Goal: Transaction & Acquisition: Purchase product/service

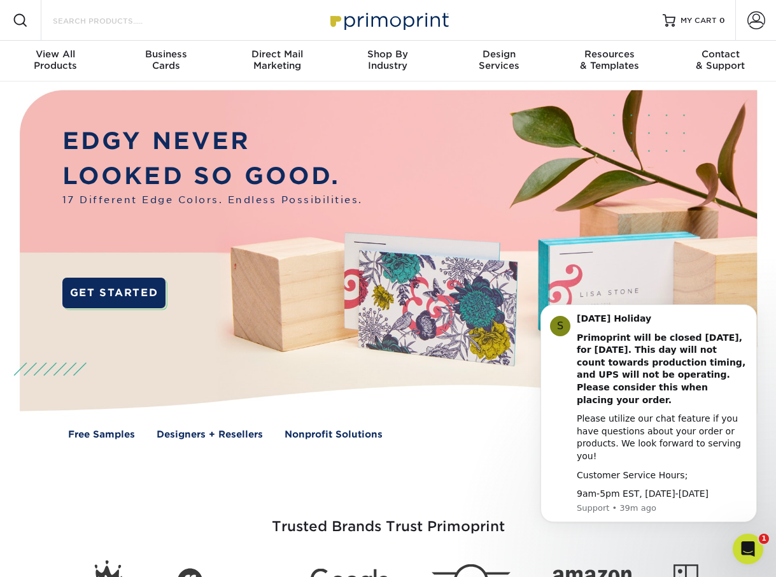
click at [76, 13] on input "Search Products" at bounding box center [114, 20] width 124 height 15
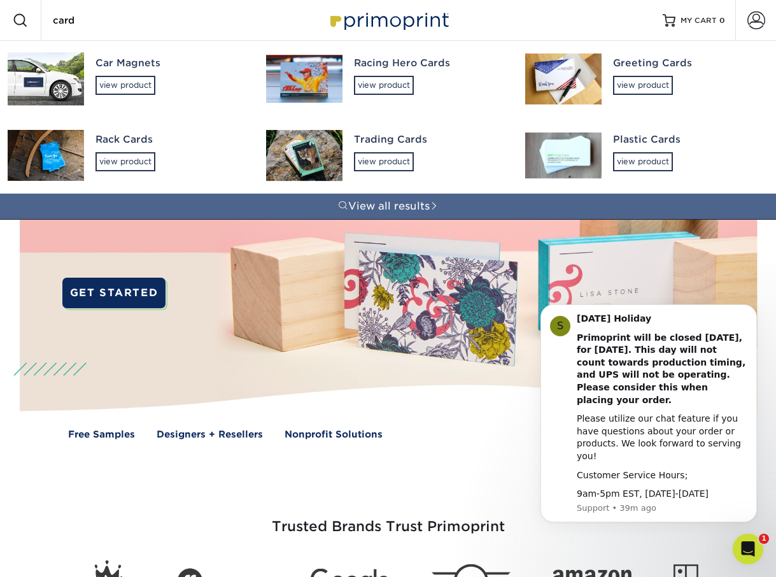
type input "card"
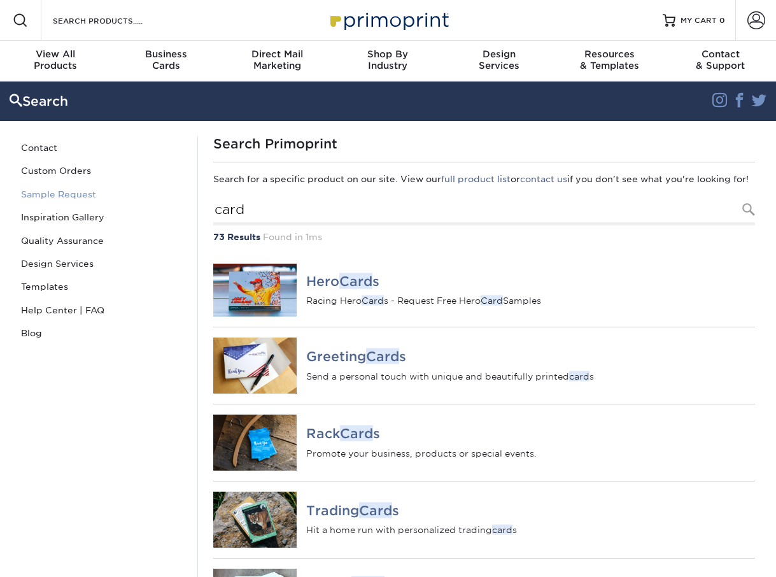
scroll to position [10, 0]
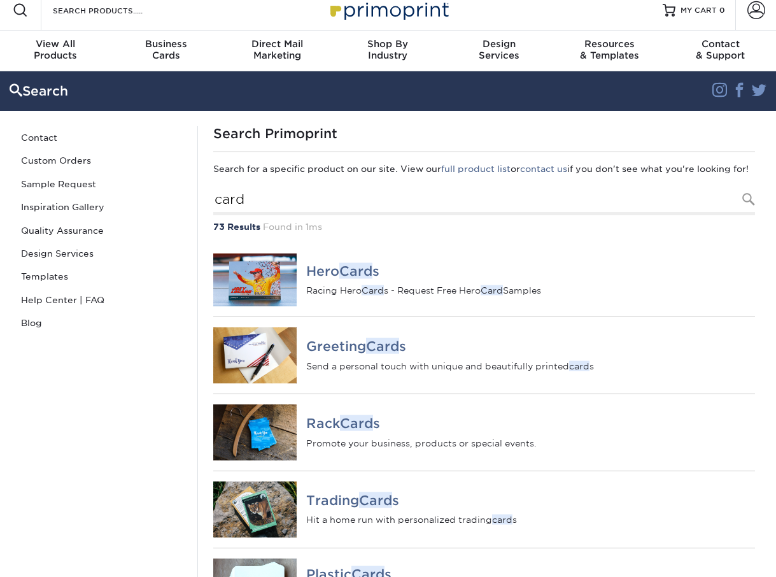
click at [120, 20] on div "Search Products" at bounding box center [108, 10] width 134 height 41
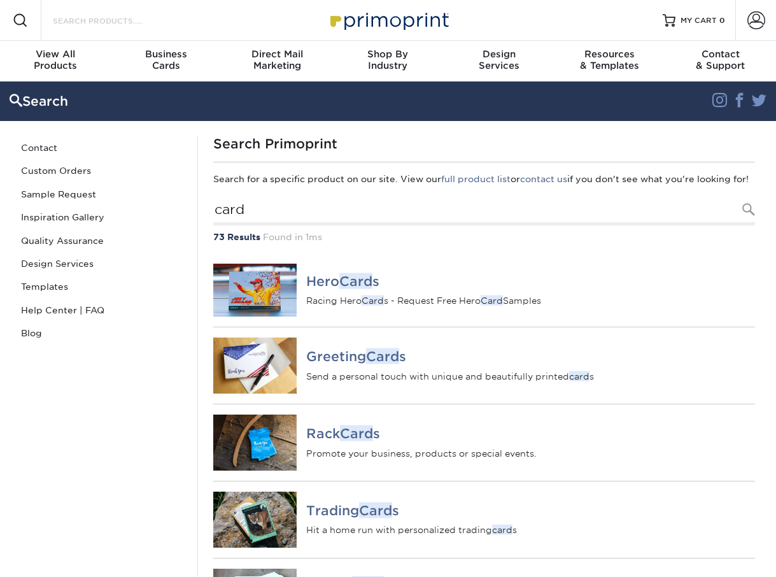
click at [99, 25] on input "Search Products" at bounding box center [114, 20] width 124 height 15
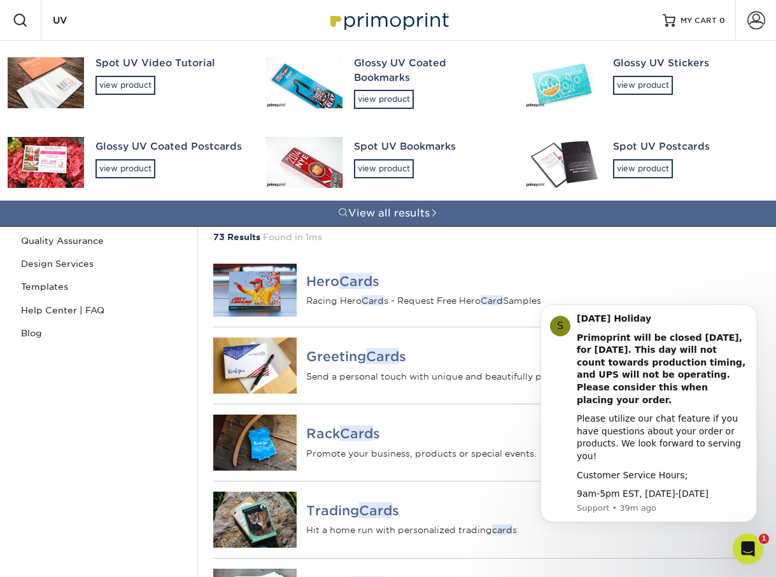
type input "UV"
click at [580, 161] on img at bounding box center [563, 162] width 76 height 51
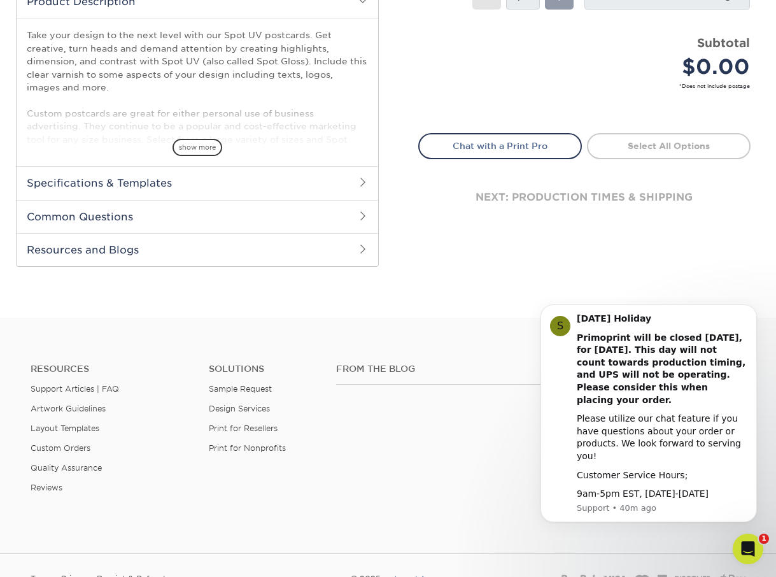
scroll to position [403, 0]
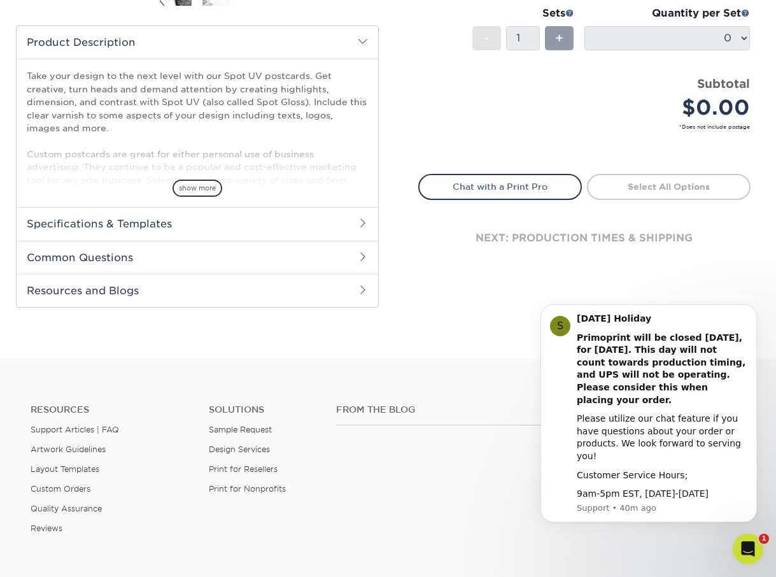
click at [320, 224] on h2 "Specifications & Templates" at bounding box center [198, 223] width 362 height 33
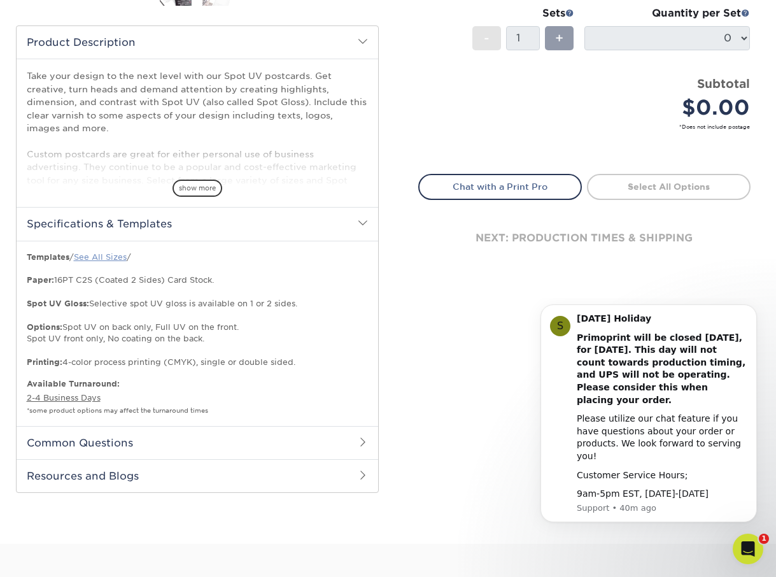
click at [115, 254] on link "See All Sizes" at bounding box center [100, 257] width 53 height 10
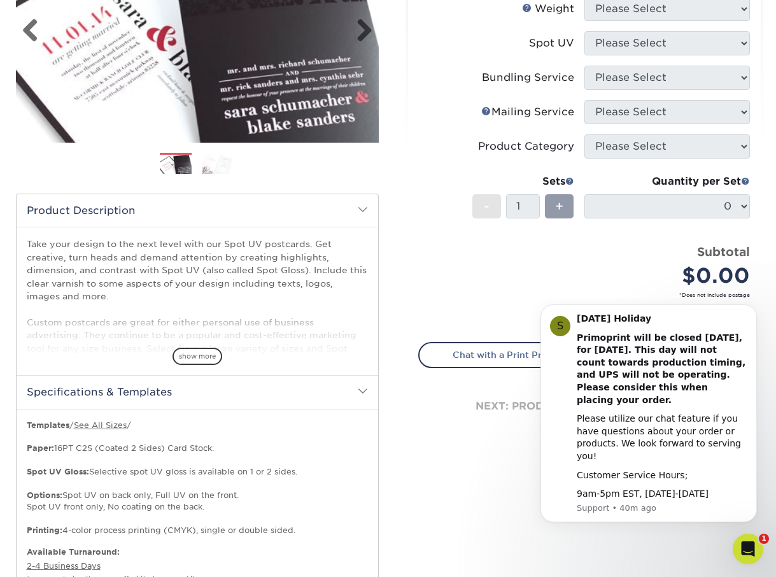
scroll to position [259, 0]
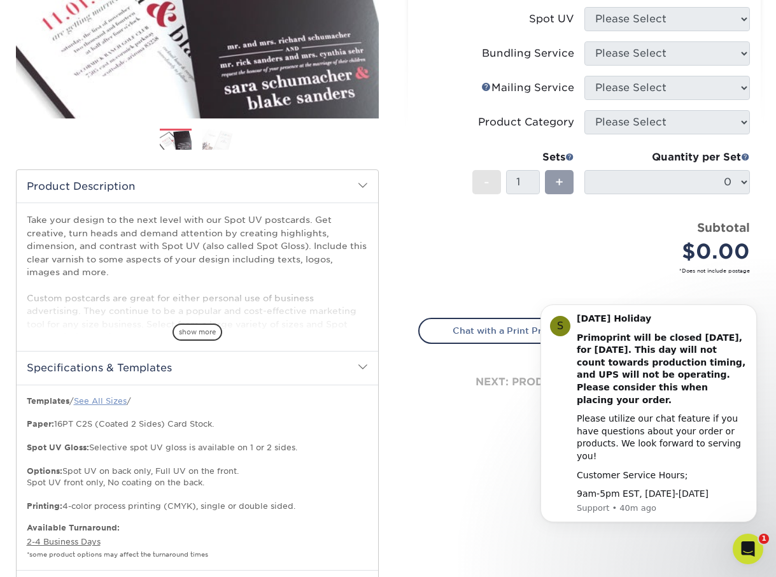
click at [118, 398] on link "See All Sizes" at bounding box center [100, 401] width 53 height 10
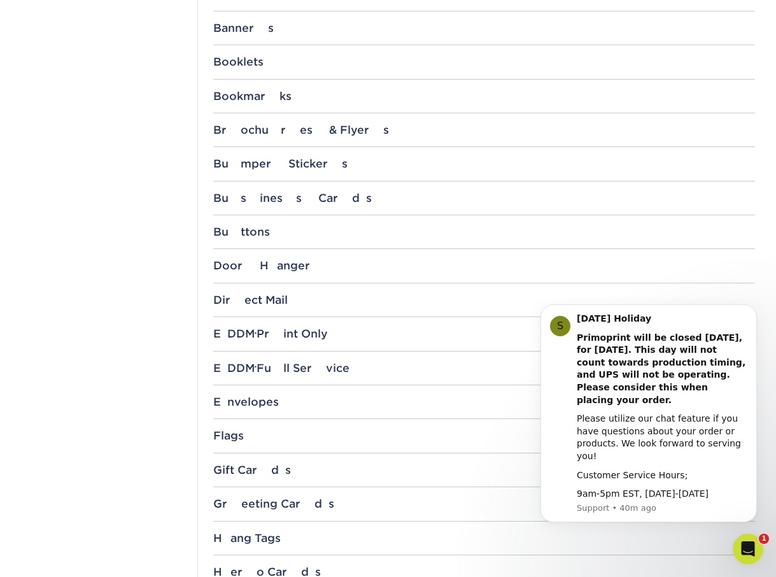
scroll to position [916, 0]
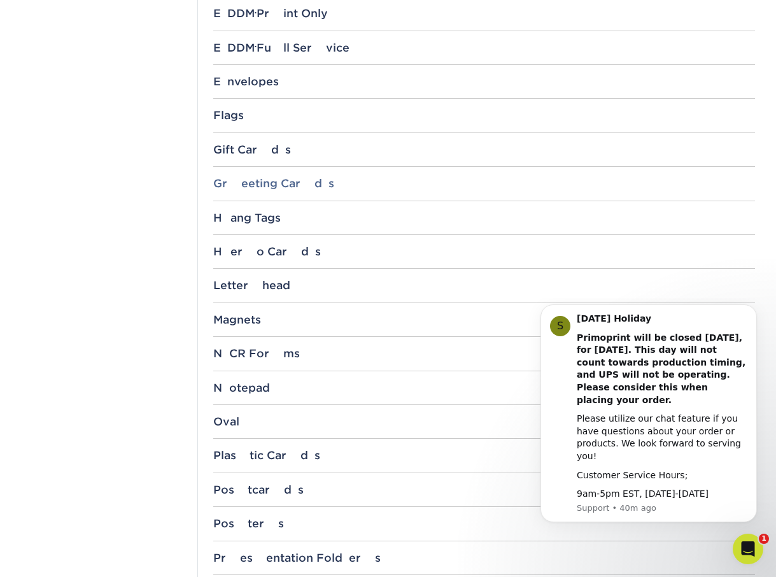
click at [283, 180] on div "Greeting Cards" at bounding box center [484, 183] width 542 height 13
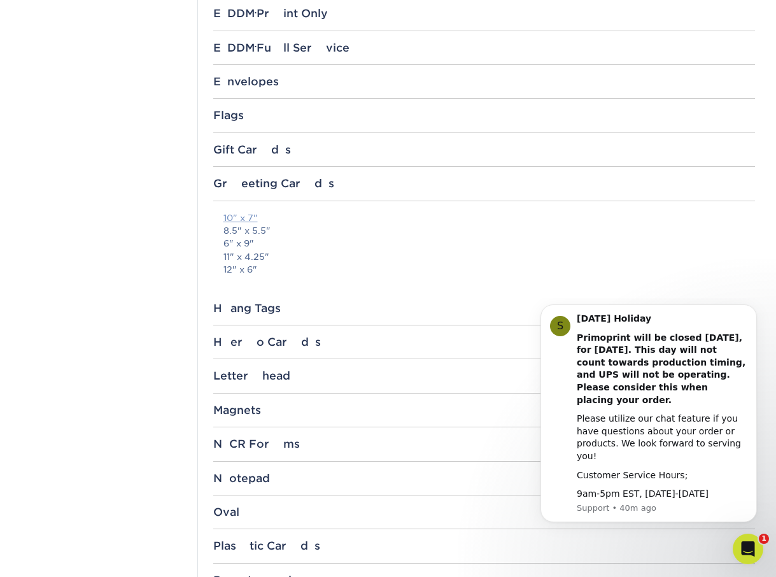
click at [243, 218] on link "10" x 7"" at bounding box center [240, 218] width 34 height 10
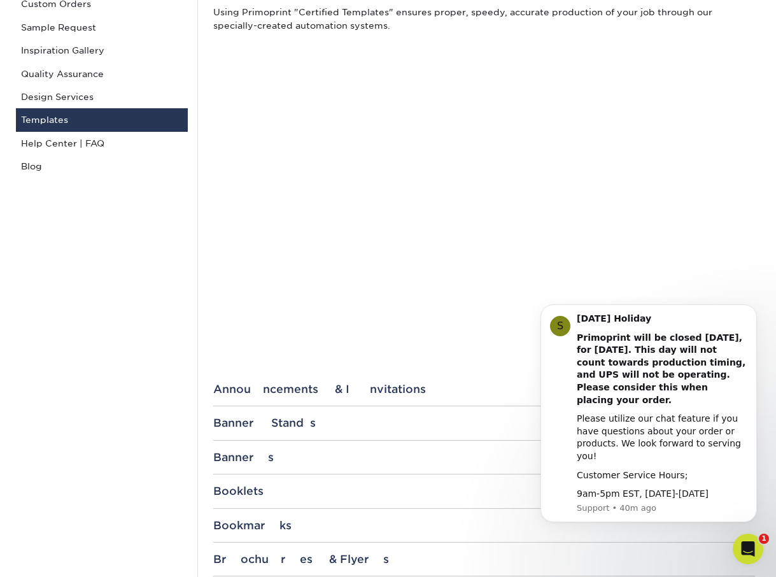
scroll to position [0, 0]
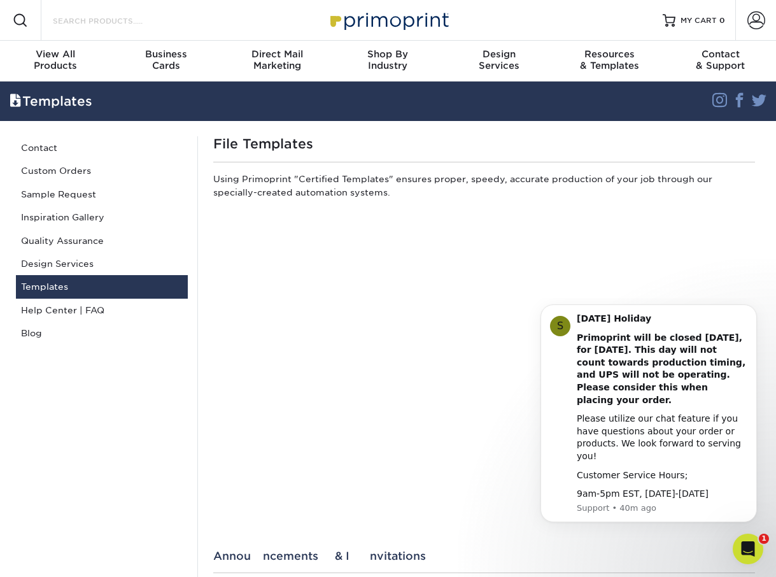
click at [91, 23] on input "Search Products" at bounding box center [114, 20] width 124 height 15
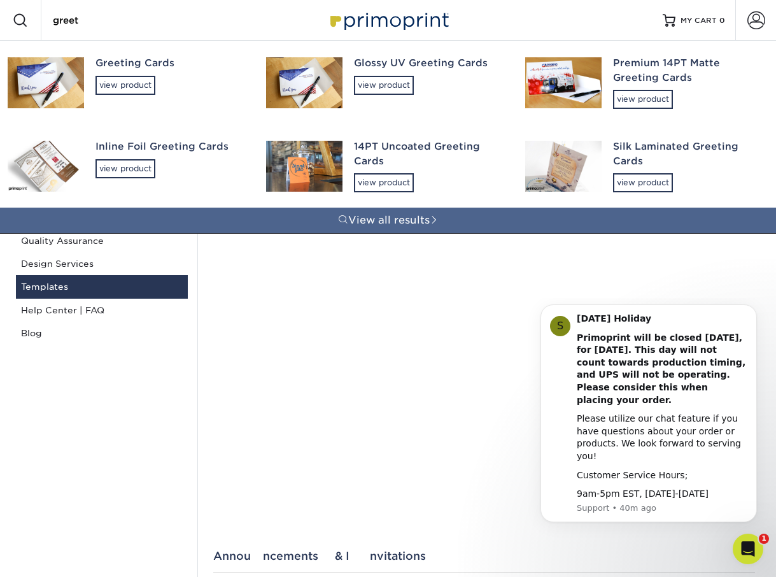
type input "greet"
click at [297, 90] on img at bounding box center [304, 82] width 76 height 51
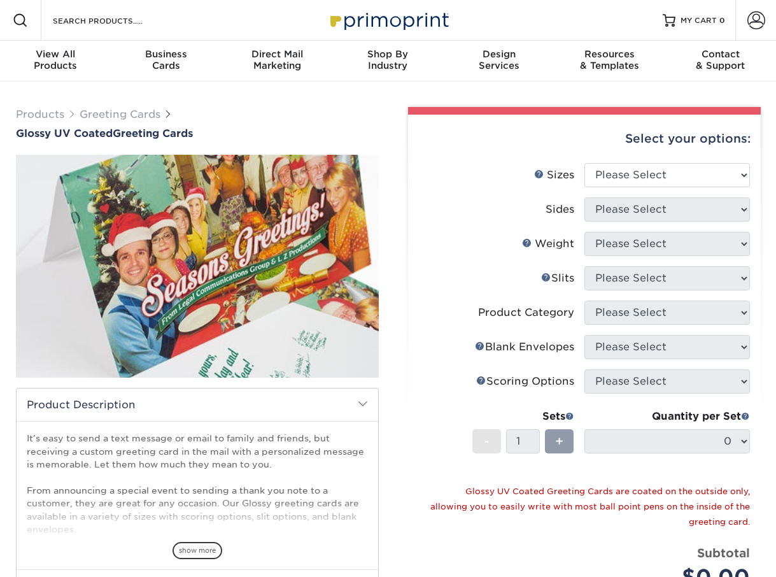
click at [365, 402] on span at bounding box center [363, 403] width 10 height 10
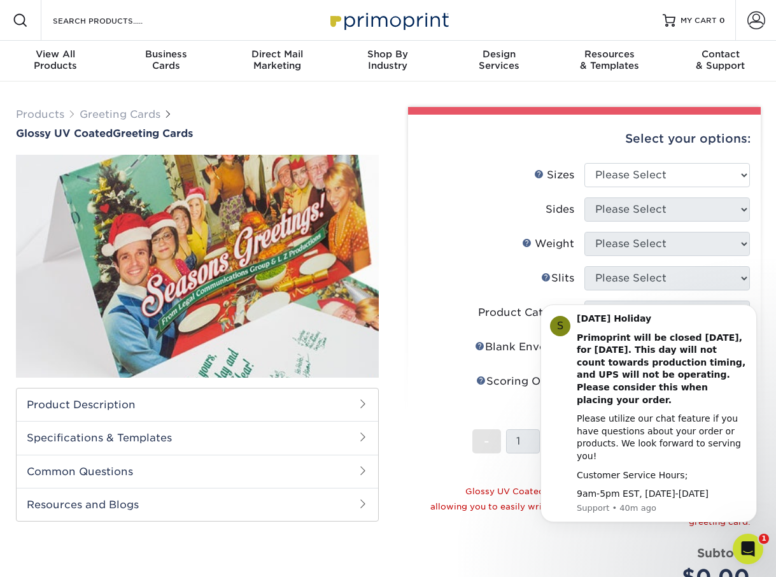
click at [761, 317] on body "S Labor Day Holiday Primoprint will be closed Monday, September 1st, for Labor …" at bounding box center [648, 420] width 244 height 234
click at [756, 316] on button "Dismiss notification" at bounding box center [753, 308] width 17 height 17
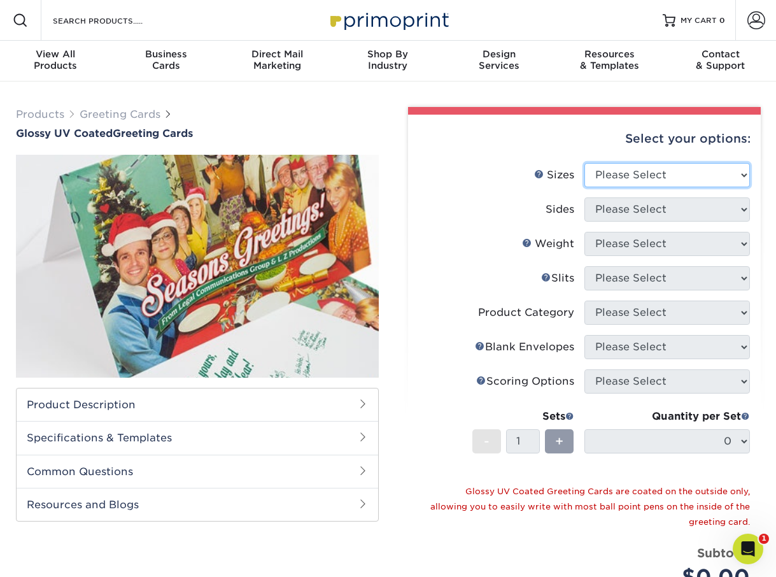
click at [694, 174] on select "Please Select 4.25" x 11" 5.5" x 8.5" 5.5" x 8.5" 6" x 9" 6" x 12" 7" x 10" 8.5…" at bounding box center [667, 175] width 166 height 24
select select "7.00x10.00"
click at [584, 163] on select "Please Select 4.25" x 11" 5.5" x 8.5" 5.5" x 8.5" 6" x 9" 6" x 12" 7" x 10" 8.5…" at bounding box center [667, 175] width 166 height 24
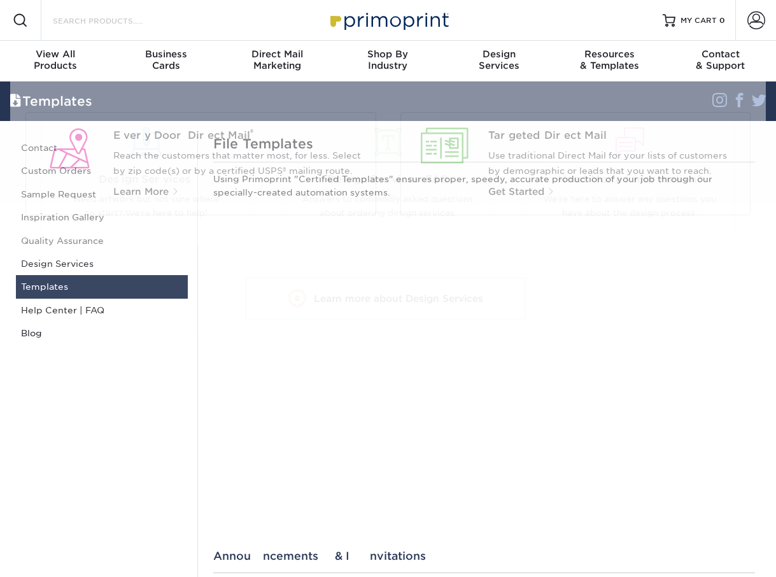
click at [169, 20] on input "Search Products" at bounding box center [114, 20] width 124 height 15
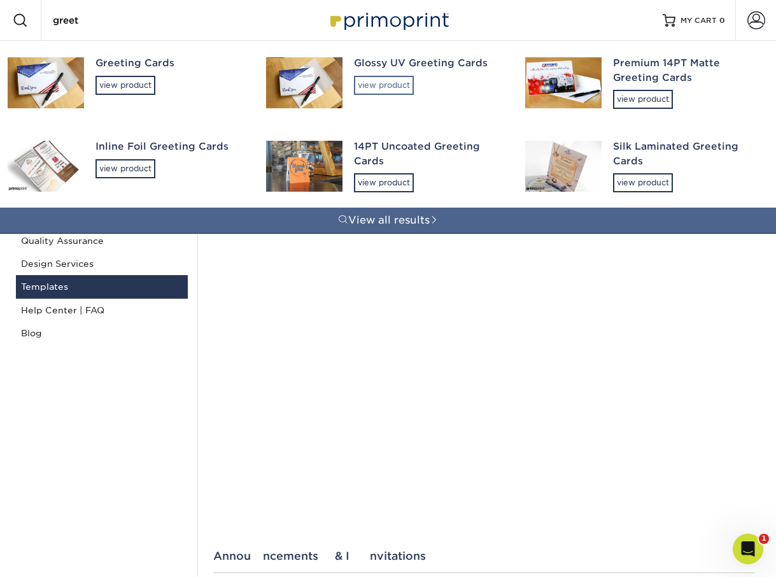
type input "greet"
click at [397, 85] on div "view product" at bounding box center [384, 85] width 60 height 19
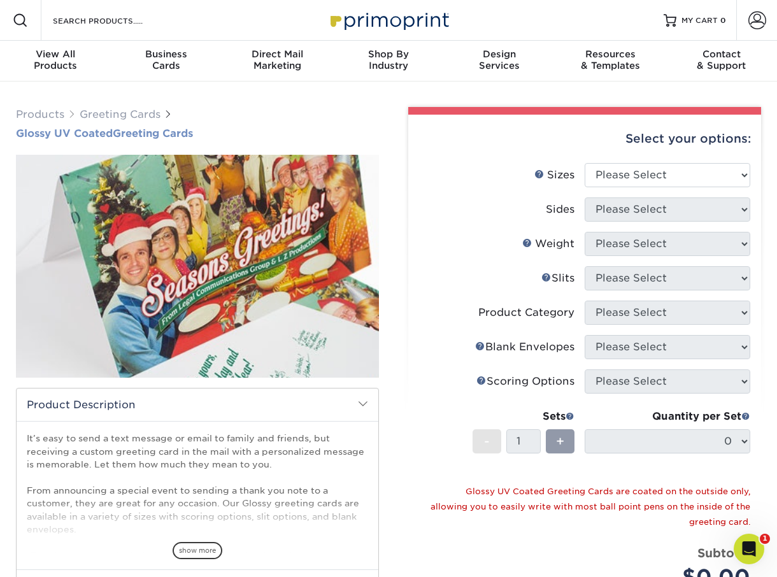
click at [309, 129] on h1 "Glossy UV Coated Greeting Cards" at bounding box center [197, 133] width 363 height 12
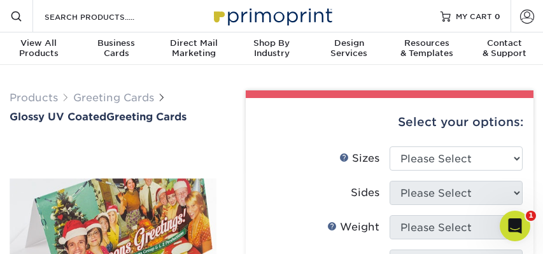
click at [11, 173] on li at bounding box center [113, 250] width 207 height 223
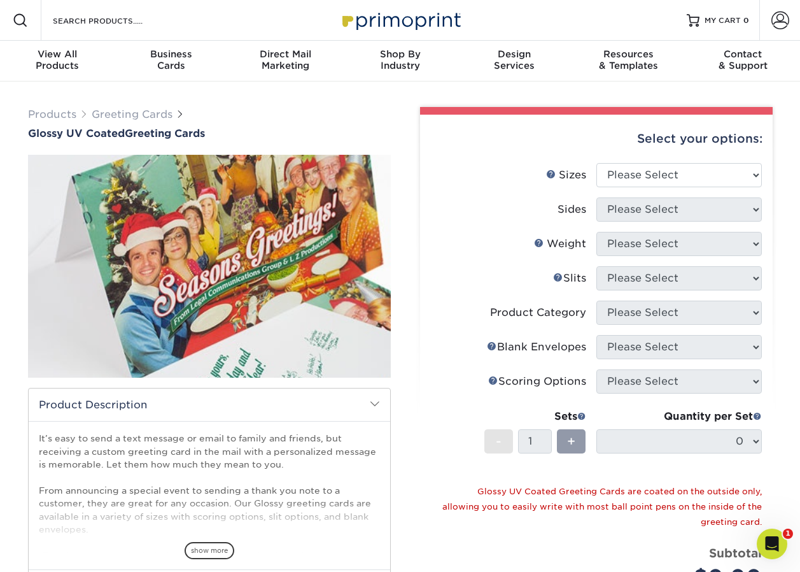
drag, startPoint x: 18, startPoint y: 483, endPoint x: 68, endPoint y: 469, distance: 52.2
click at [68, 469] on div "Products Greeting Cards Glossy UV Coated Greeting Cards show more" at bounding box center [209, 418] width 382 height 623
